Goal: Task Accomplishment & Management: Manage account settings

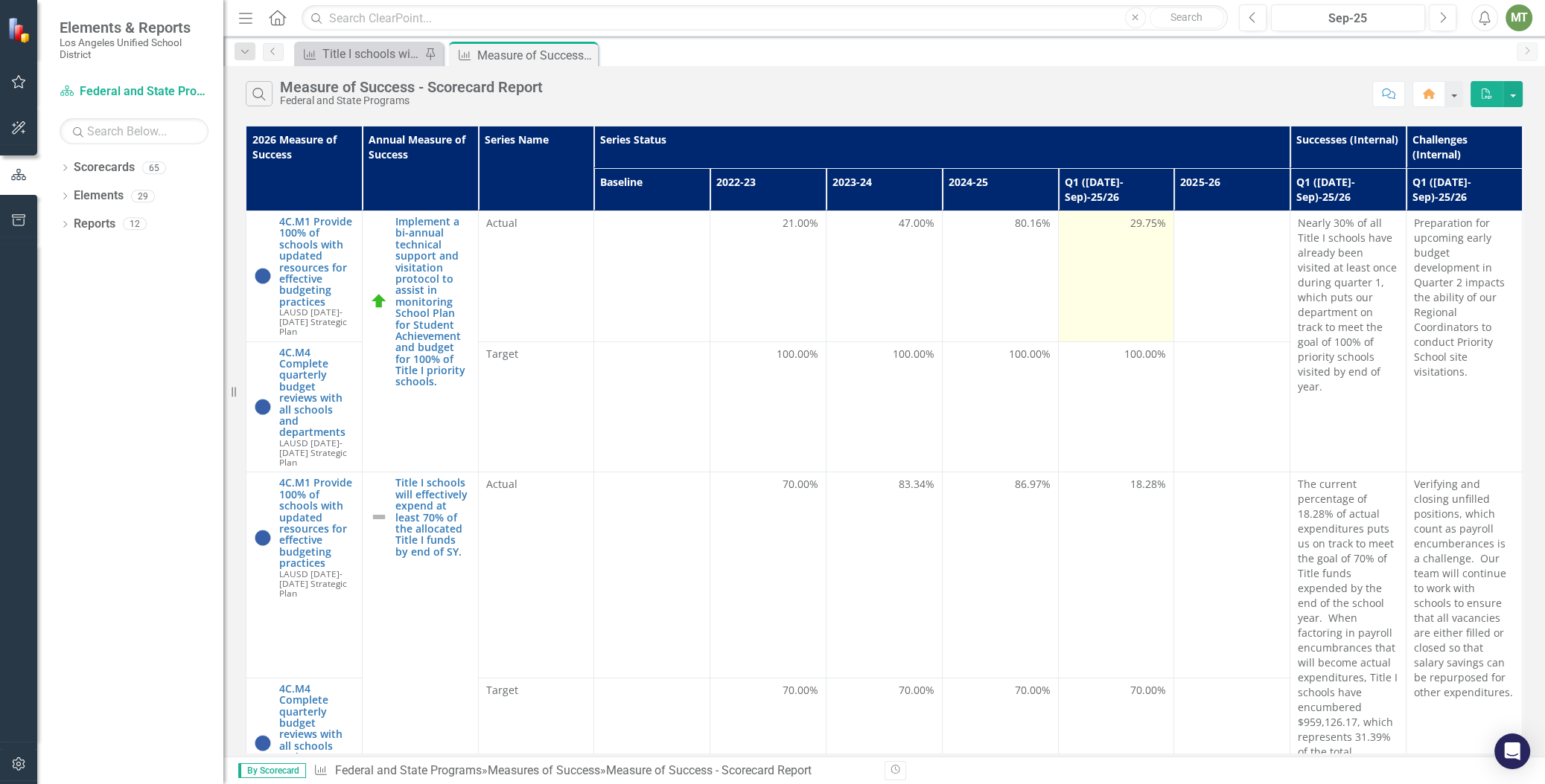
click at [1120, 216] on div "29.75%" at bounding box center [1116, 223] width 100 height 15
click at [1131, 216] on span "29.75%" at bounding box center [1148, 223] width 36 height 15
click at [1130, 216] on span "29.75%" at bounding box center [1148, 223] width 36 height 15
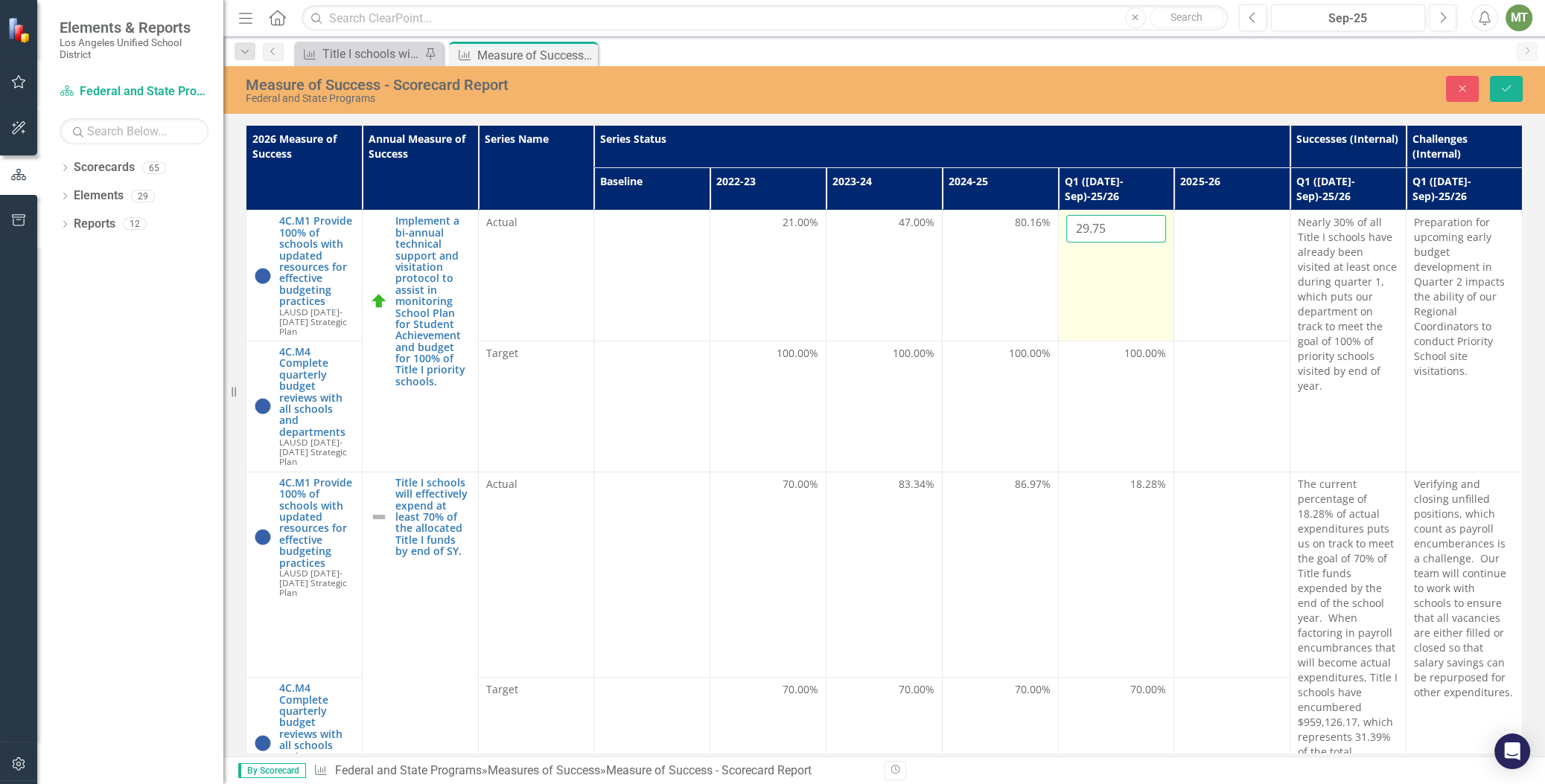
drag, startPoint x: 1130, startPoint y: 207, endPoint x: 1103, endPoint y: 209, distance: 27.1
click at [1103, 215] on input "29.75" at bounding box center [1116, 229] width 100 height 28
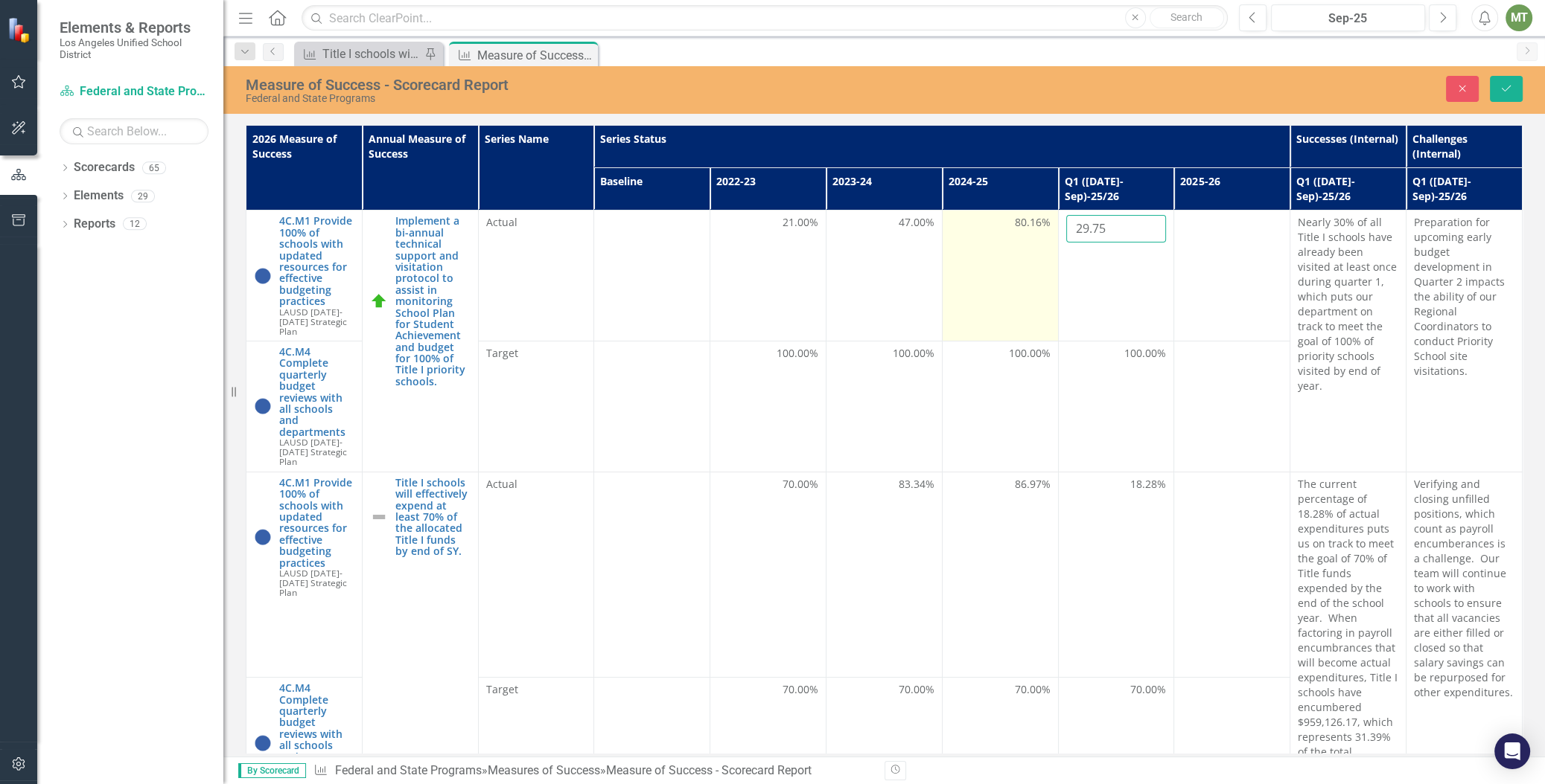
drag, startPoint x: 1100, startPoint y: 210, endPoint x: 1028, endPoint y: 212, distance: 72.0
click at [1028, 212] on tr "4C.M1 Provide 100% of schools with updated resources for effective budgeting pr…" at bounding box center [884, 276] width 1276 height 131
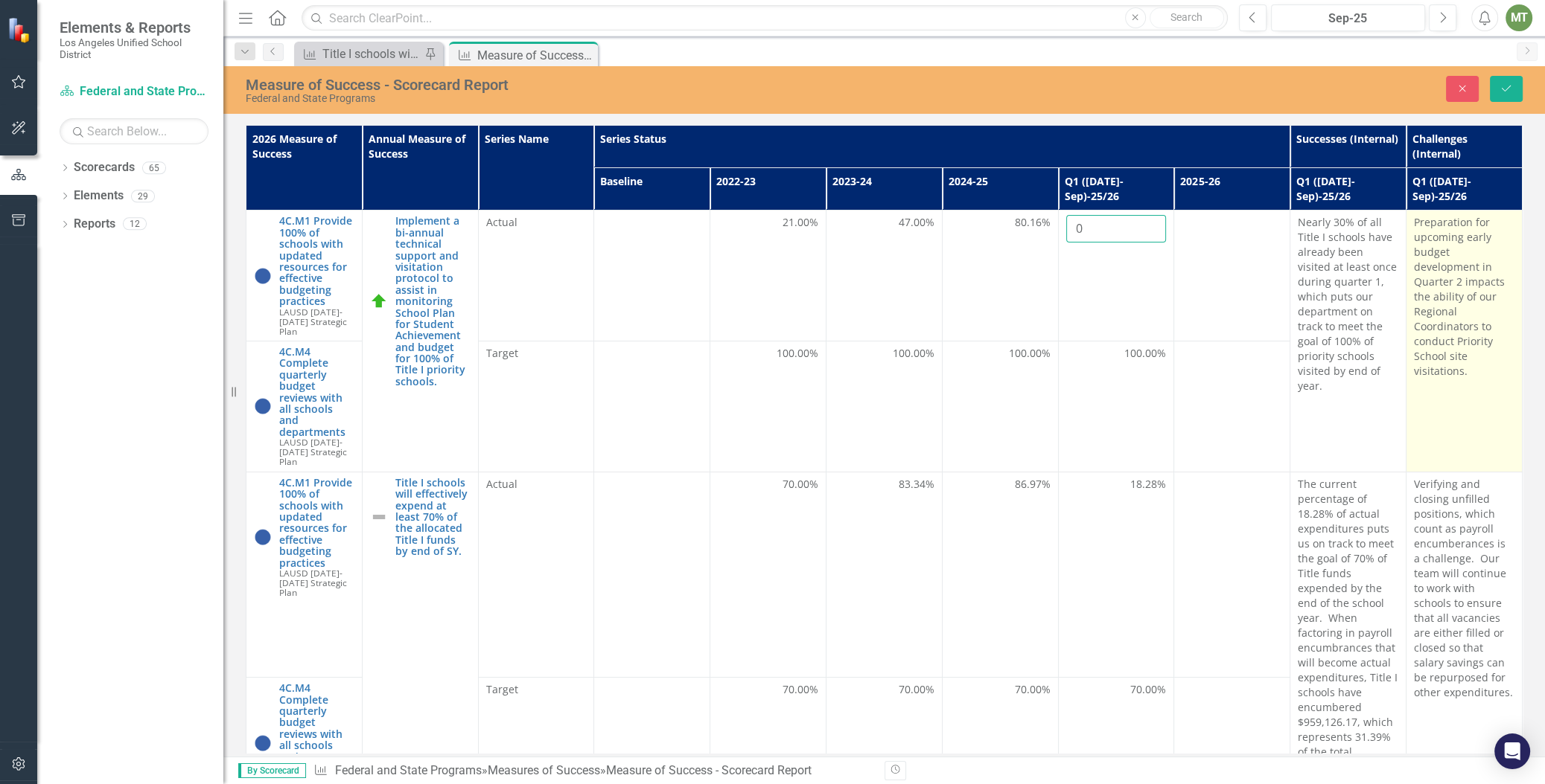
type input "0"
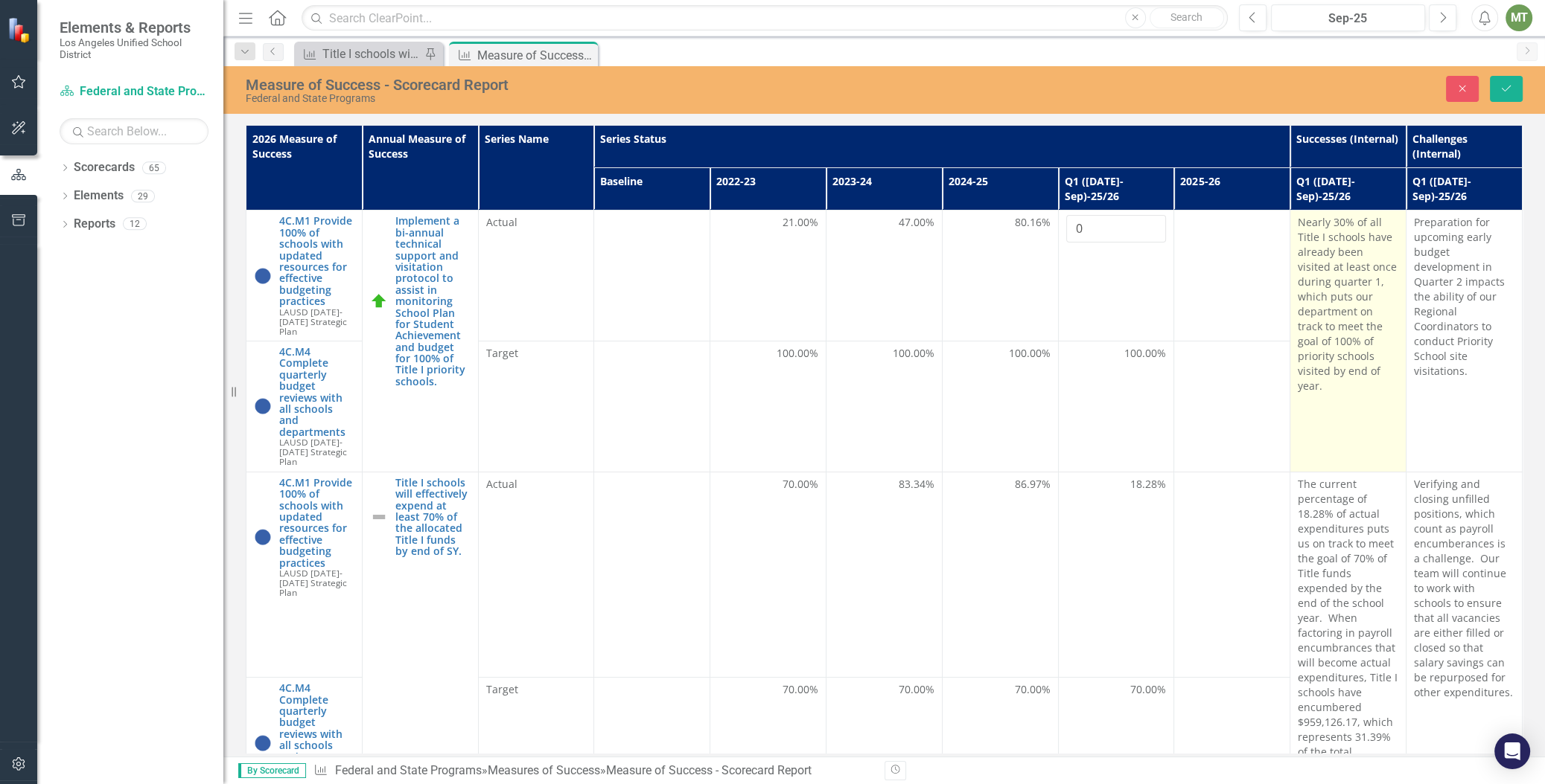
drag, startPoint x: 1444, startPoint y: 215, endPoint x: 1333, endPoint y: 252, distance: 117.0
click at [1420, 226] on p "Preparation for upcoming early budget development in Quarter 2 impacts the abil…" at bounding box center [1464, 297] width 100 height 164
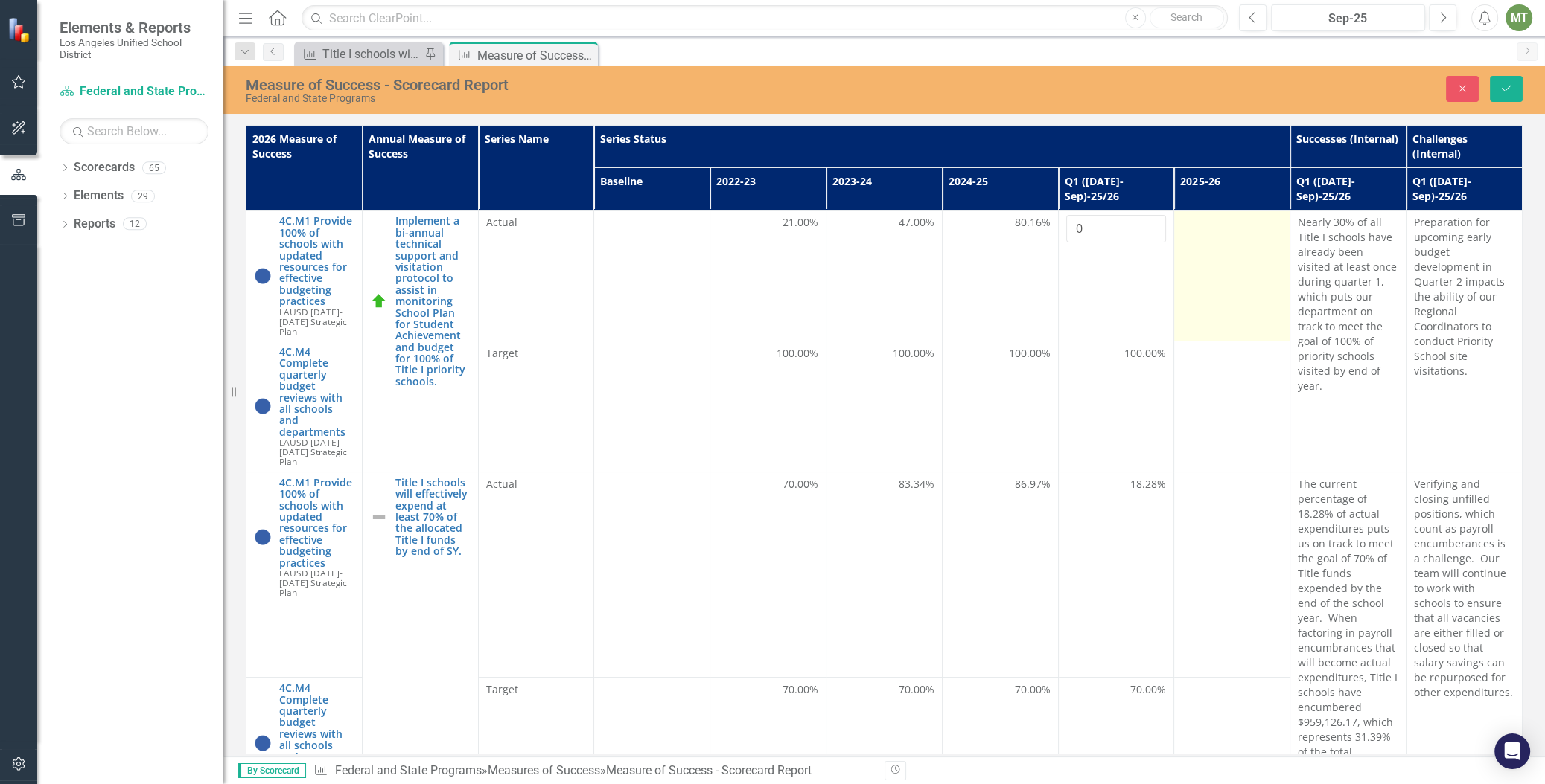
click at [1238, 215] on div at bounding box center [1232, 224] width 100 height 18
click at [1195, 238] on td at bounding box center [1232, 276] width 116 height 131
click at [1195, 238] on td at bounding box center [1232, 276] width 116 height 131
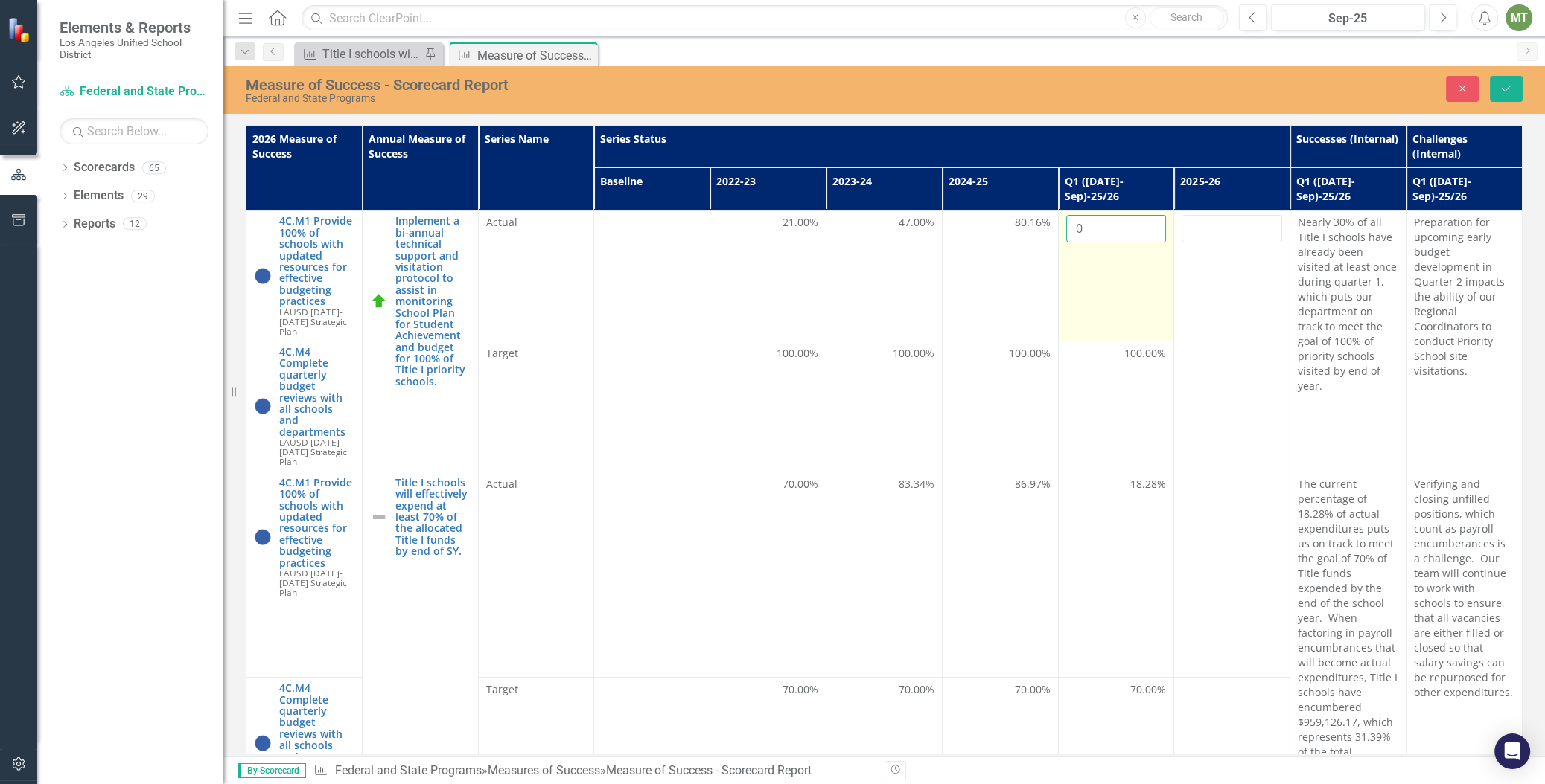
drag, startPoint x: 1195, startPoint y: 238, endPoint x: 1130, endPoint y: 245, distance: 65.4
click at [1130, 245] on td "0" at bounding box center [1116, 276] width 116 height 131
click at [1130, 247] on td "0" at bounding box center [1116, 276] width 116 height 131
click at [1517, 78] on button "Save" at bounding box center [1506, 89] width 32 height 26
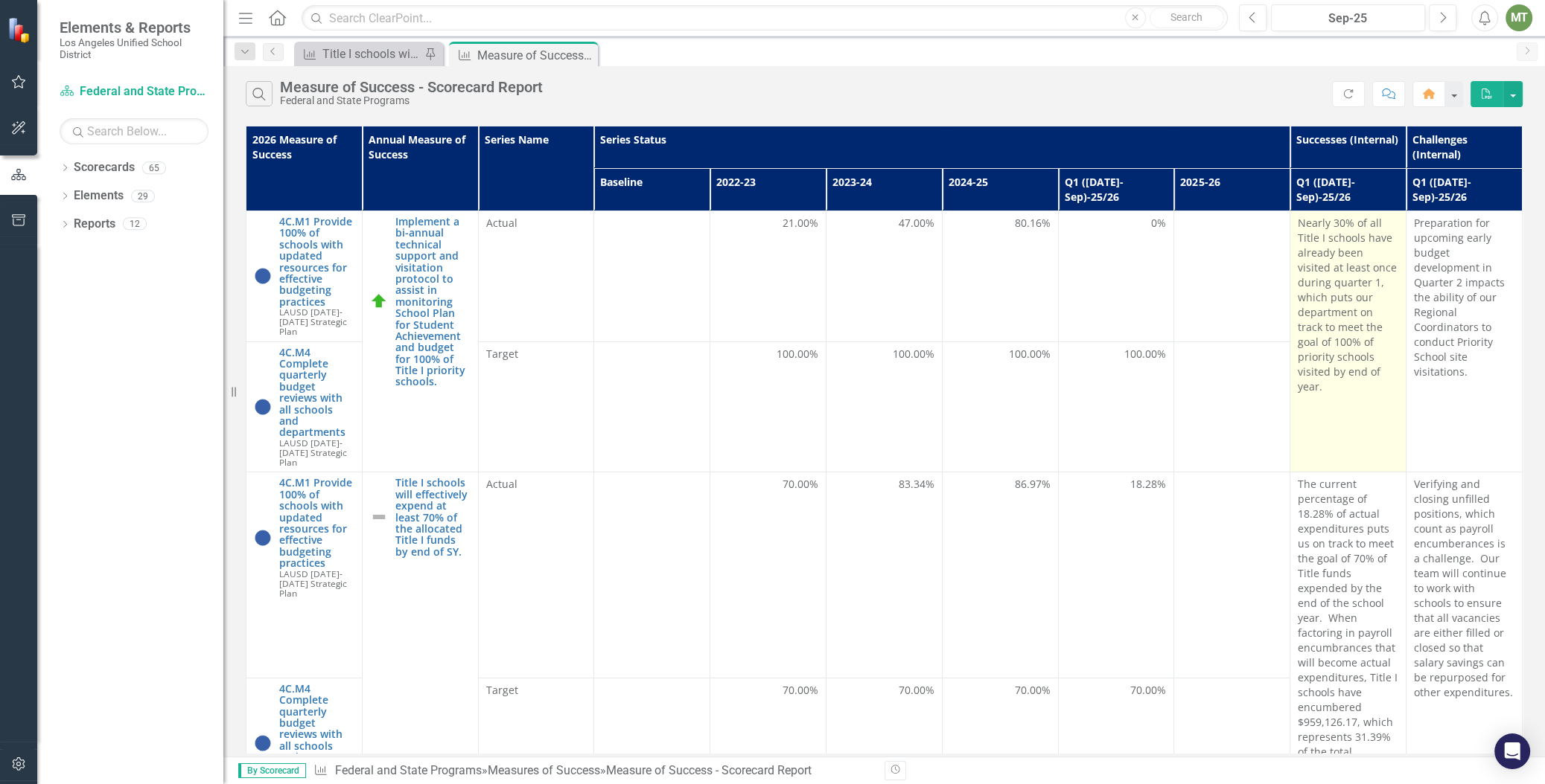
click at [1330, 218] on p "Nearly 30% of all Title I schools have already been visited at least once durin…" at bounding box center [1348, 305] width 100 height 178
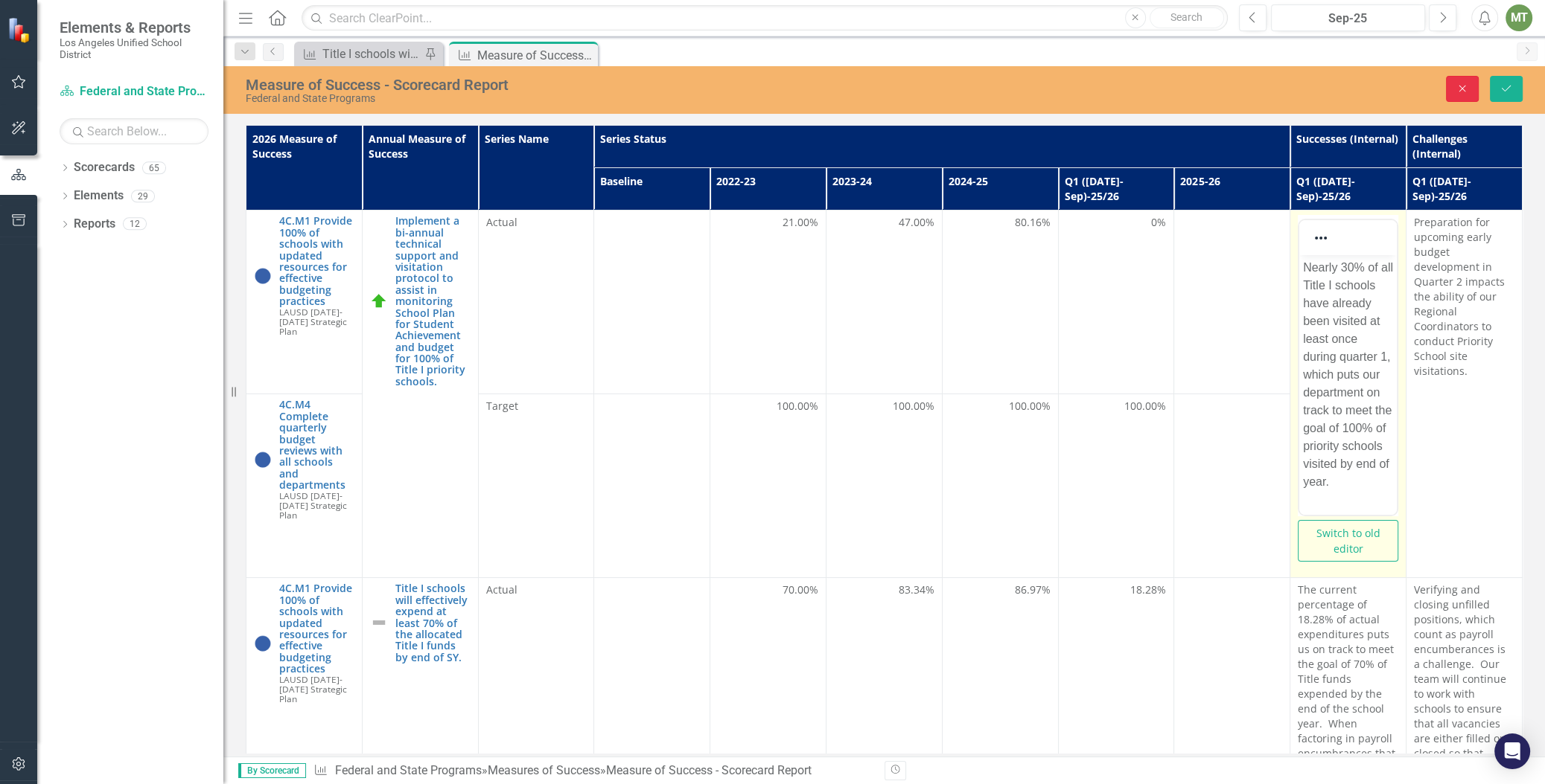
click at [1465, 83] on icon "Close" at bounding box center [1462, 88] width 13 height 10
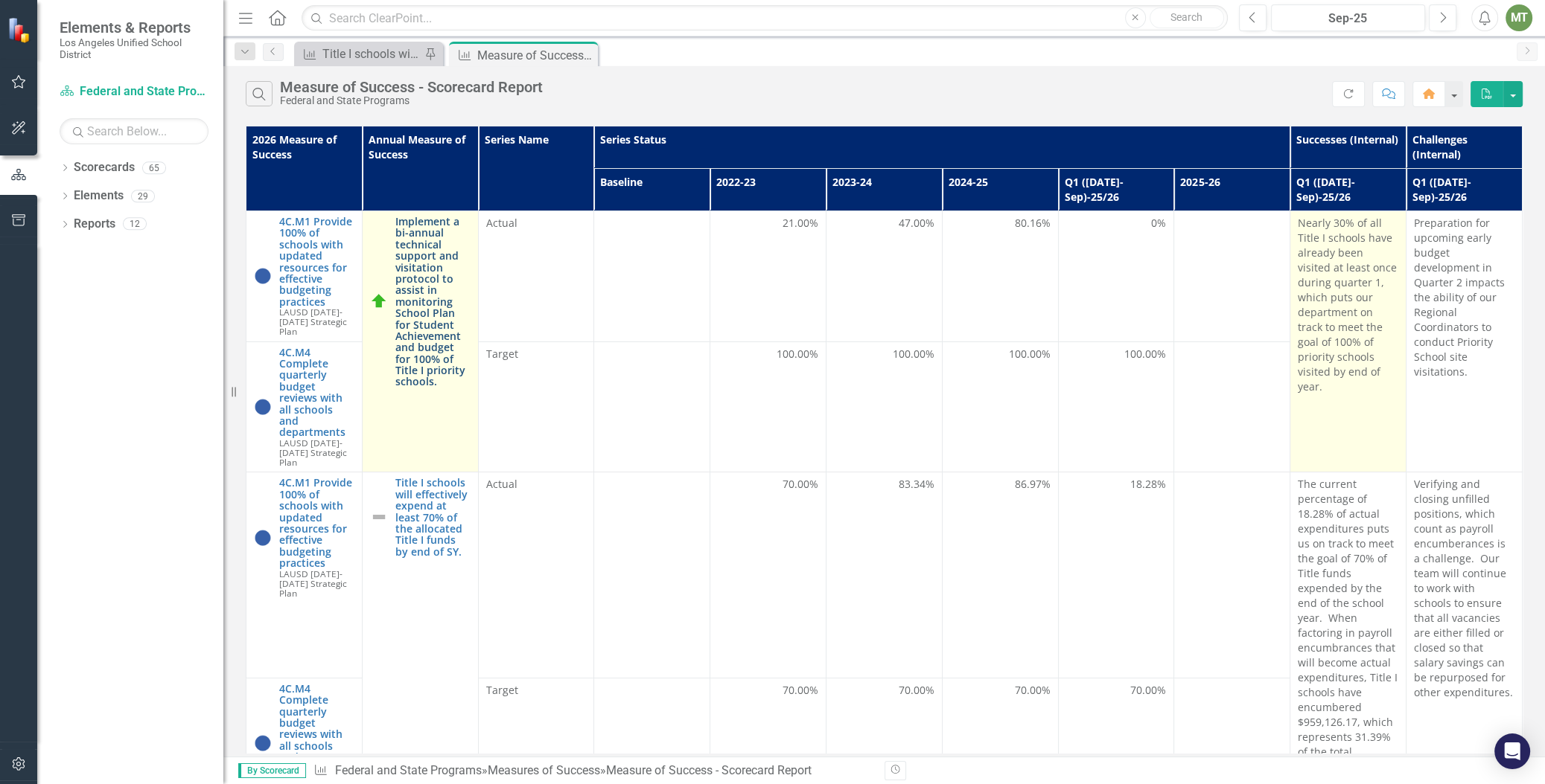
click at [421, 242] on link "Implement a bi-annual technical support and visitation protocol to assist in mo…" at bounding box center [432, 302] width 75 height 172
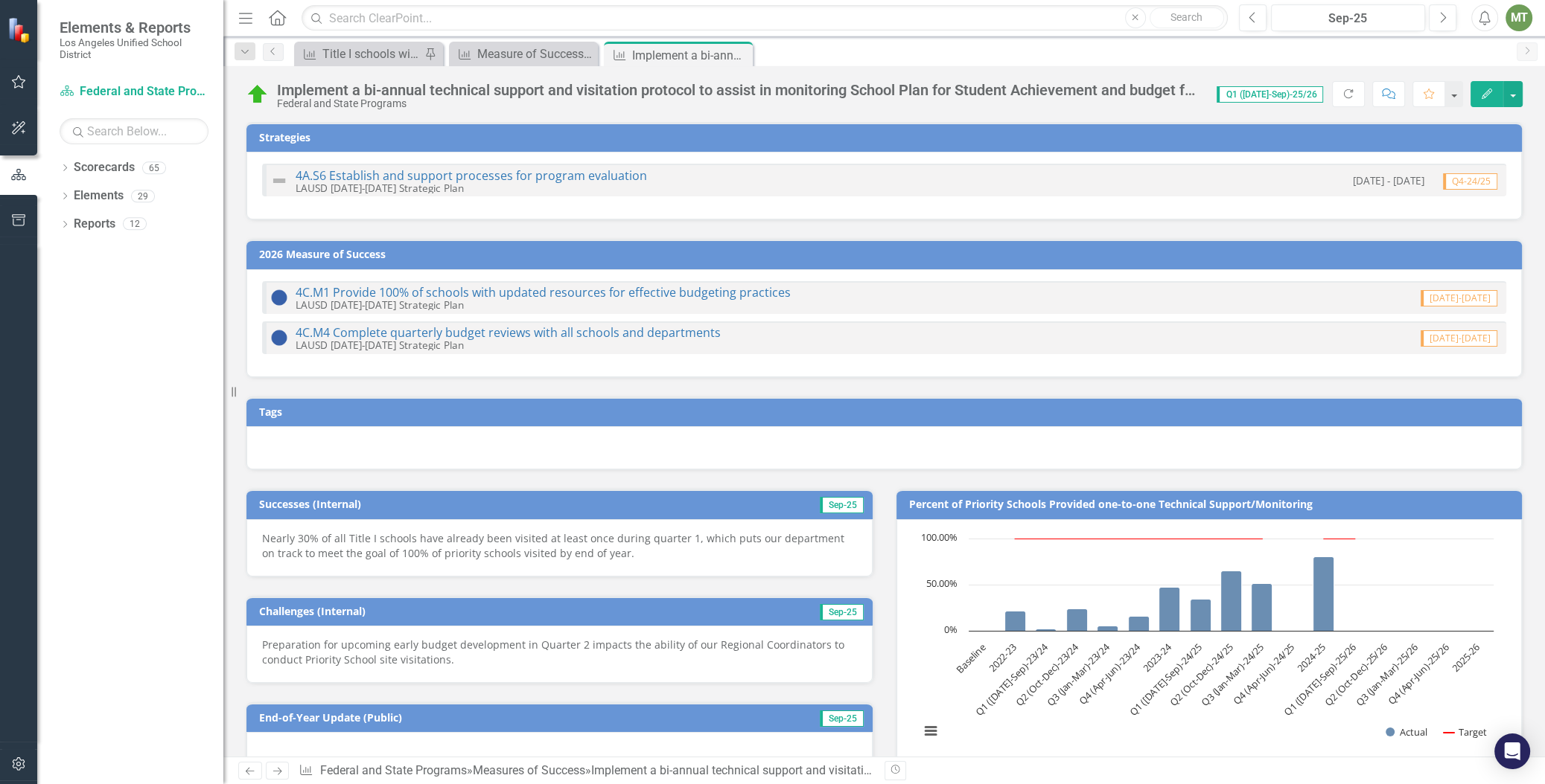
click at [363, 550] on p "Nearly 30% of all Title I schools have already been visited at least once durin…" at bounding box center [559, 546] width 595 height 30
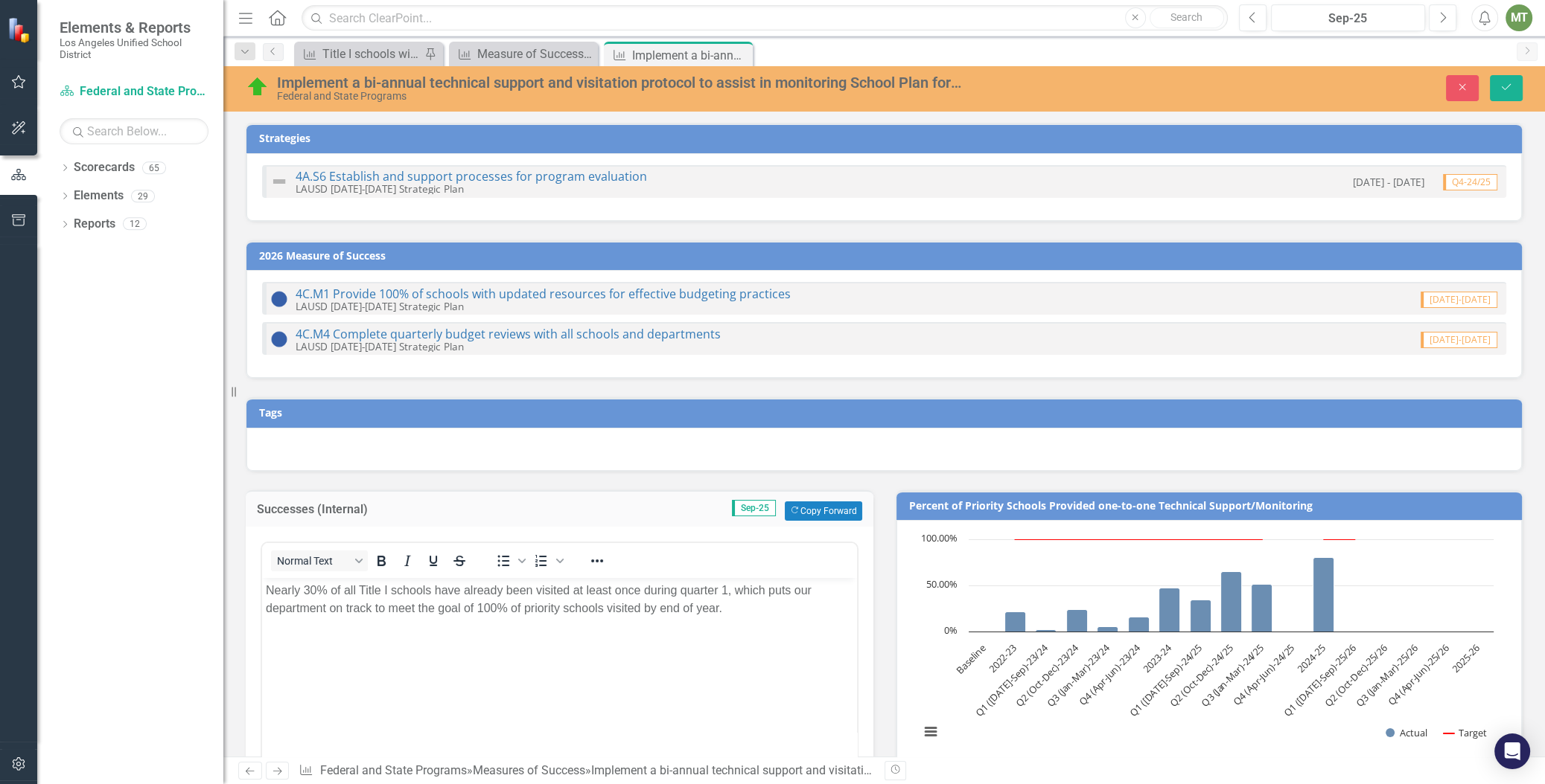
click at [639, 607] on p "Nearly 30% of all Title I schools have already been visited at least once durin…" at bounding box center [559, 599] width 588 height 35
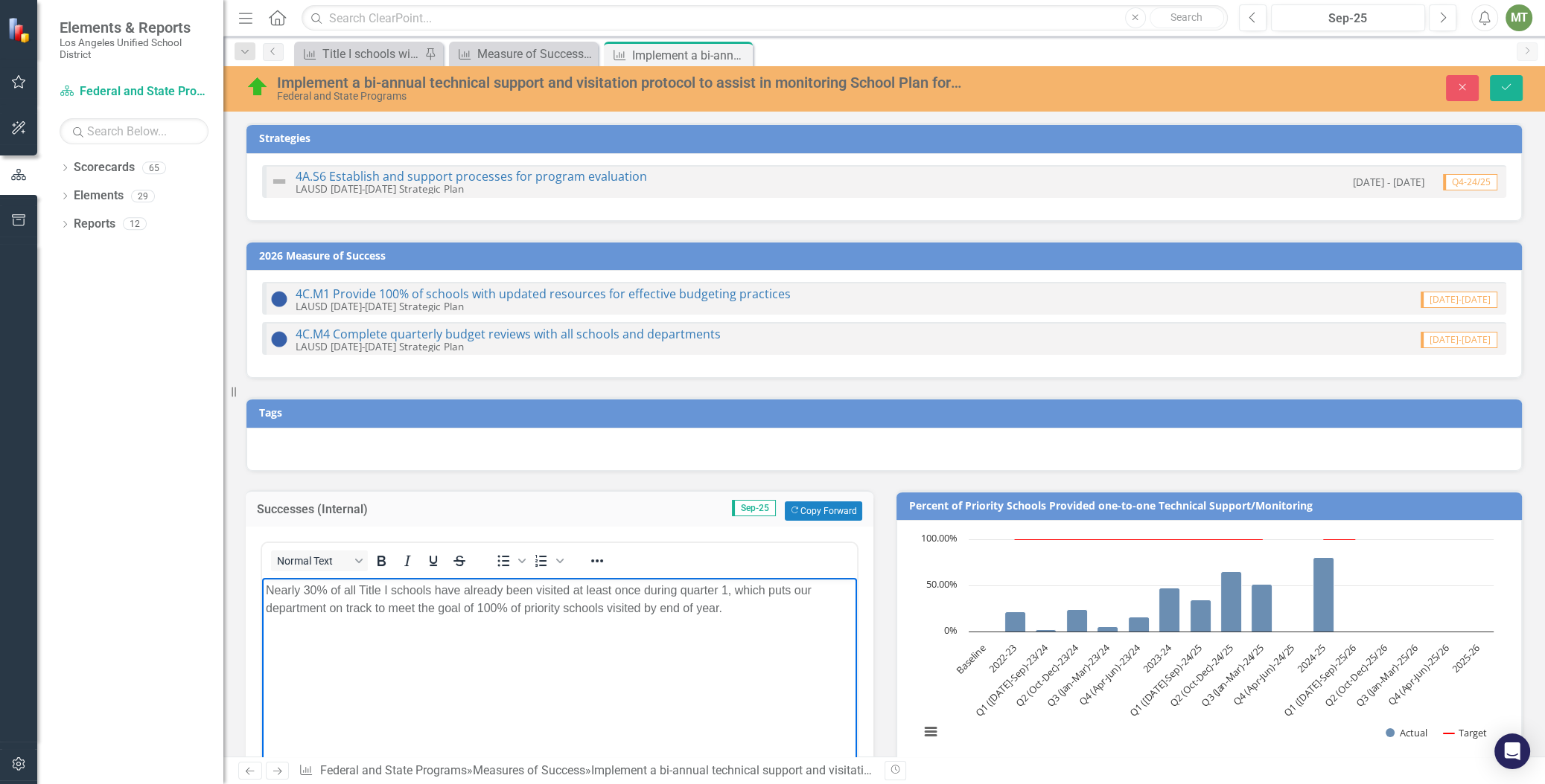
click at [641, 609] on p "Nearly 30% of all Title I schools have already been visited at least once durin…" at bounding box center [559, 599] width 588 height 35
click at [1506, 83] on icon "Save" at bounding box center [1506, 86] width 13 height 10
